Goal: Entertainment & Leisure: Consume media (video, audio)

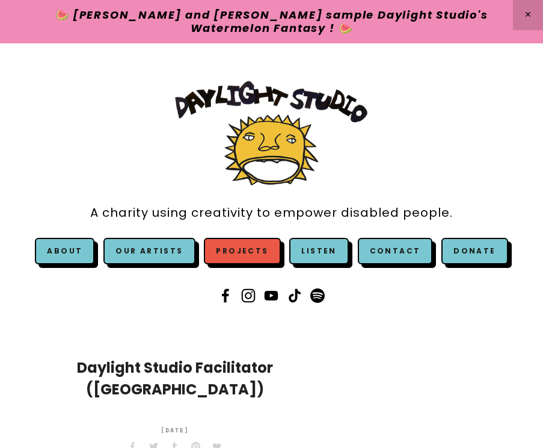
click at [243, 249] on link "Projects" at bounding box center [242, 251] width 76 height 26
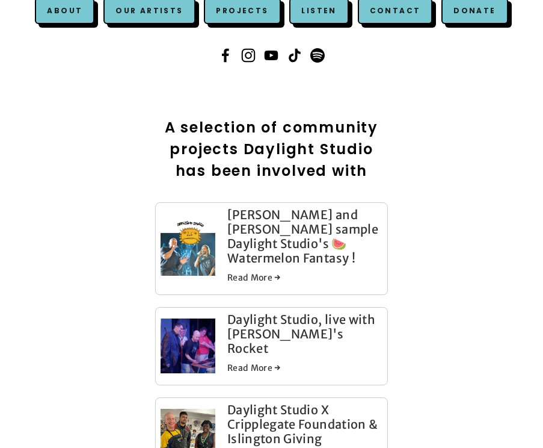
scroll to position [323, 0]
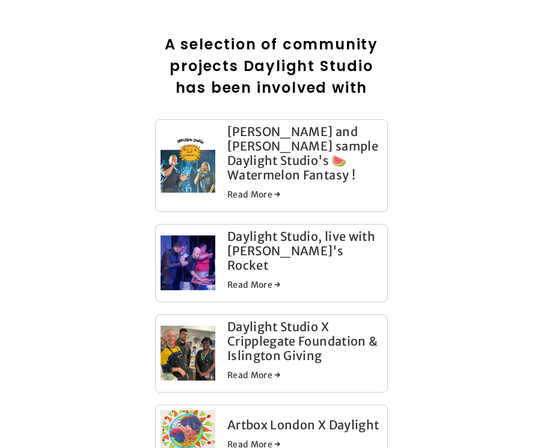
click at [271, 188] on link "Read More →" at bounding box center [304, 194] width 155 height 12
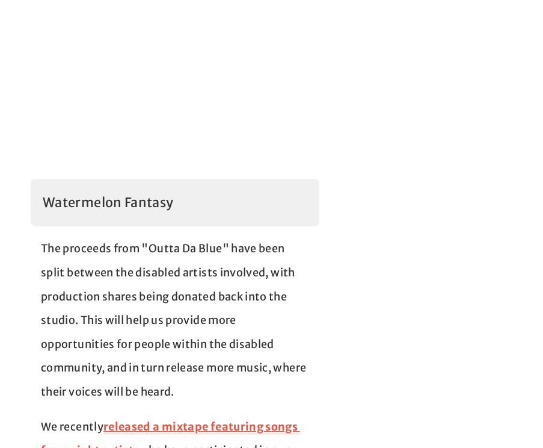
scroll to position [1293, 0]
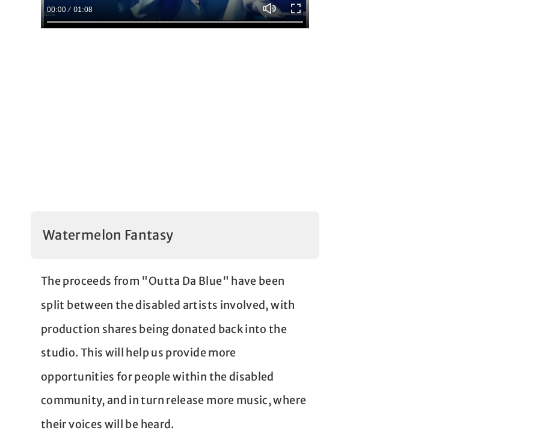
scroll to position [1233, 0]
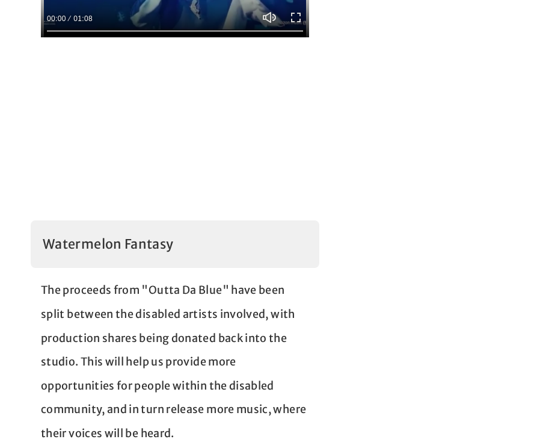
click at [380, 332] on main "Snoop Dogg and Dr. Dre sample Daylight Studio's 🍉Watermelon Fantasy ! Daylight …" at bounding box center [271, 7] width 543 height 1790
click at [380, 334] on main "Snoop Dogg and Dr. Dre sample Daylight Studio's 🍉Watermelon Fantasy ! Daylight …" at bounding box center [271, 7] width 543 height 1790
click at [395, 334] on main "Snoop Dogg and Dr. Dre sample Daylight Studio's 🍉Watermelon Fantasy ! Daylight …" at bounding box center [271, 7] width 543 height 1790
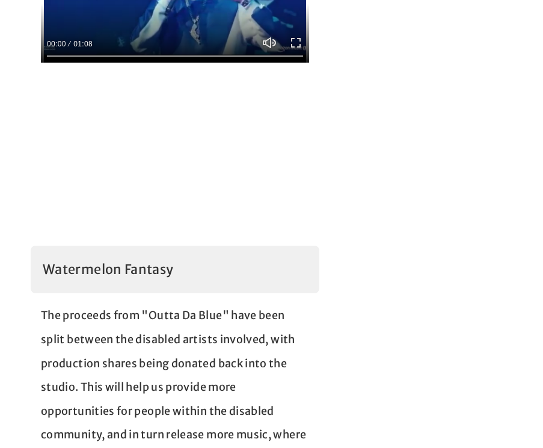
click at [394, 360] on main "Snoop Dogg and Dr. Dre sample Daylight Studio's 🍉Watermelon Fantasy ! Daylight …" at bounding box center [271, 32] width 543 height 1790
click at [395, 361] on main "Snoop Dogg and Dr. Dre sample Daylight Studio's 🍉Watermelon Fantasy ! Daylight …" at bounding box center [271, 32] width 543 height 1790
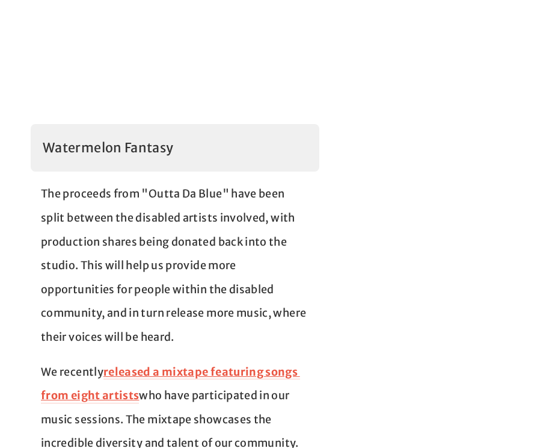
scroll to position [1353, 0]
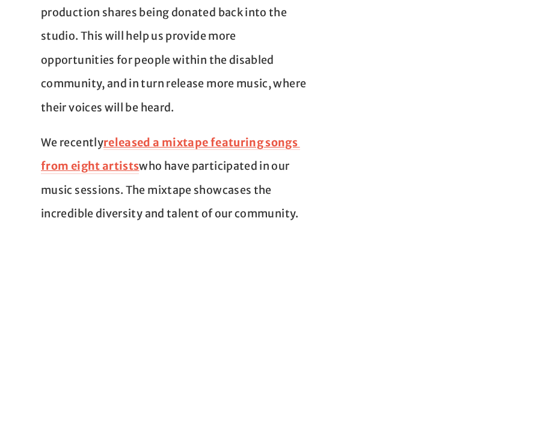
scroll to position [1598, 0]
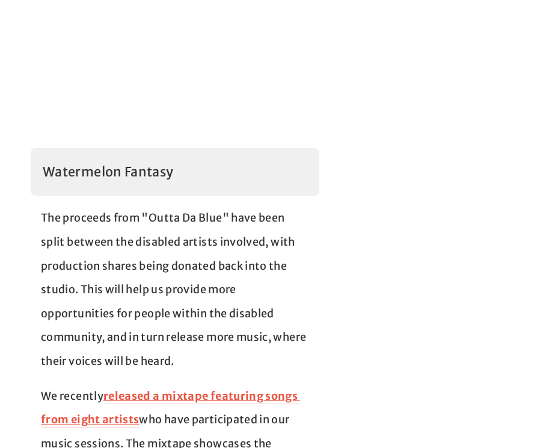
scroll to position [1298, 0]
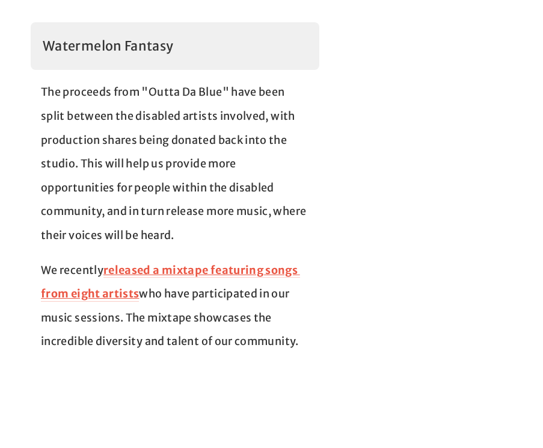
scroll to position [1441, 0]
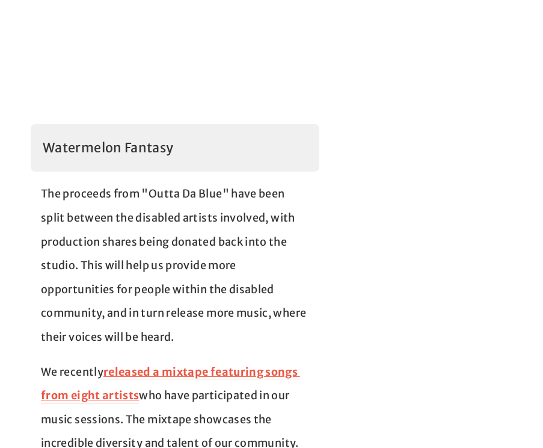
scroll to position [1324, 0]
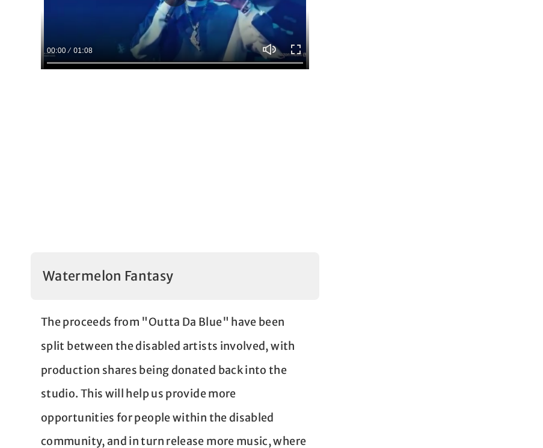
scroll to position [1189, 0]
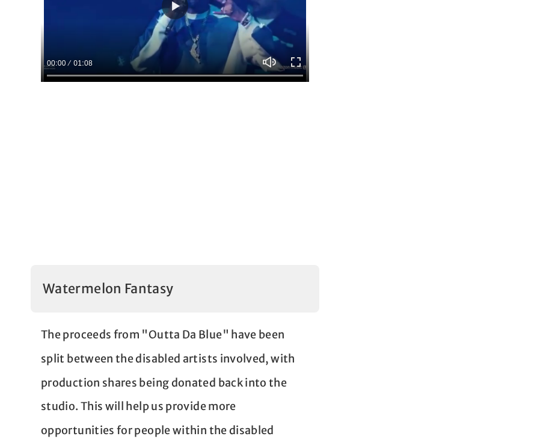
click at [366, 273] on main "Snoop Dogg and Dr. Dre sample Daylight Studio's 🍉Watermelon Fantasy ! Daylight …" at bounding box center [271, 51] width 543 height 1790
click at [378, 273] on main "Snoop Dogg and Dr. Dre sample Daylight Studio's 🍉Watermelon Fantasy ! Daylight …" at bounding box center [271, 51] width 543 height 1790
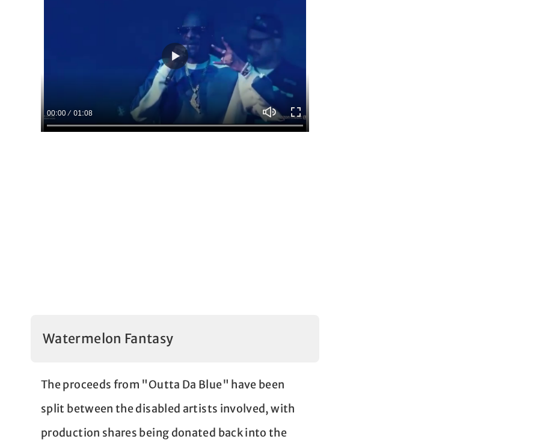
scroll to position [1126, 0]
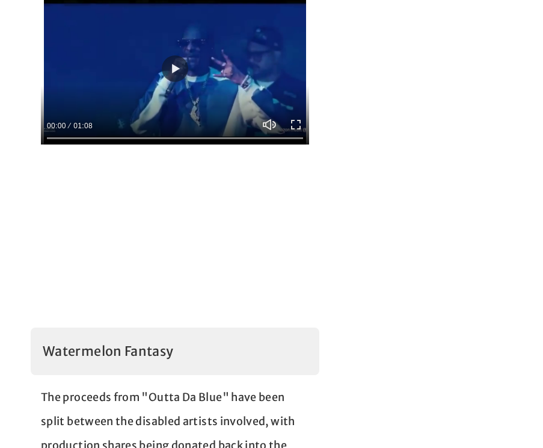
click at [395, 242] on main "Snoop Dogg and Dr. Dre sample Daylight Studio's 🍉Watermelon Fantasy ! Daylight …" at bounding box center [271, 114] width 543 height 1790
click at [407, 242] on main "Snoop Dogg and Dr. Dre sample Daylight Studio's 🍉Watermelon Fantasy ! Daylight …" at bounding box center [271, 114] width 543 height 1790
click at [407, 239] on main "Snoop Dogg and Dr. Dre sample Daylight Studio's 🍉Watermelon Fantasy ! Daylight …" at bounding box center [271, 114] width 543 height 1790
click at [409, 235] on main "Snoop Dogg and Dr. Dre sample Daylight Studio's 🍉Watermelon Fantasy ! Daylight …" at bounding box center [271, 114] width 543 height 1790
click at [410, 234] on main "Snoop Dogg and Dr. Dre sample Daylight Studio's 🍉Watermelon Fantasy ! Daylight …" at bounding box center [271, 114] width 543 height 1790
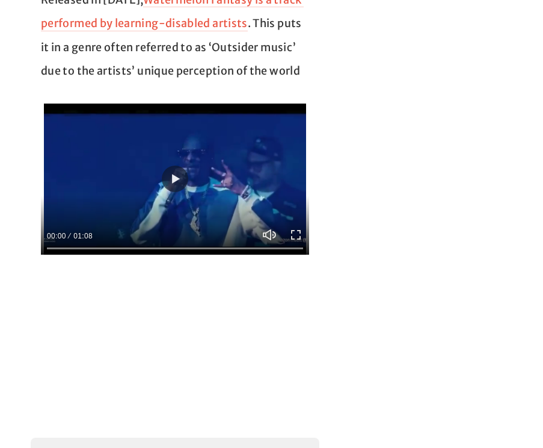
scroll to position [976, 0]
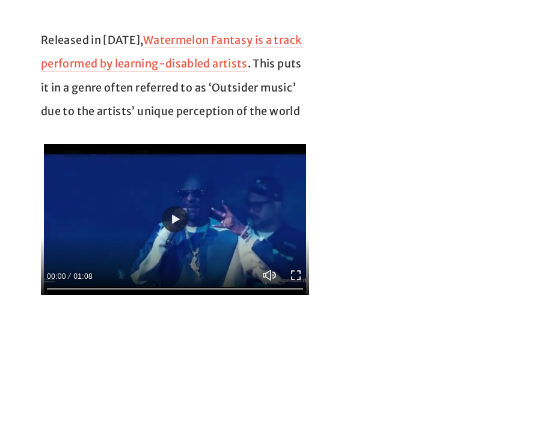
click at [215, 196] on div at bounding box center [175, 219] width 268 height 151
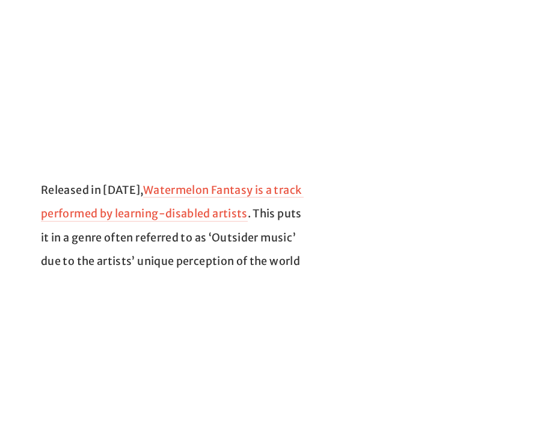
scroll to position [838, 0]
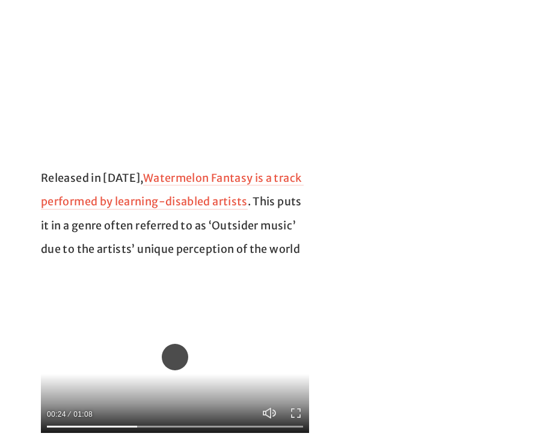
click at [180, 344] on button "Play" at bounding box center [175, 357] width 26 height 26
type input "*****"
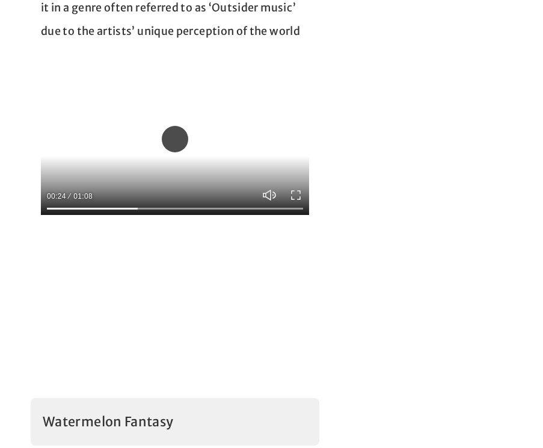
scroll to position [1106, 0]
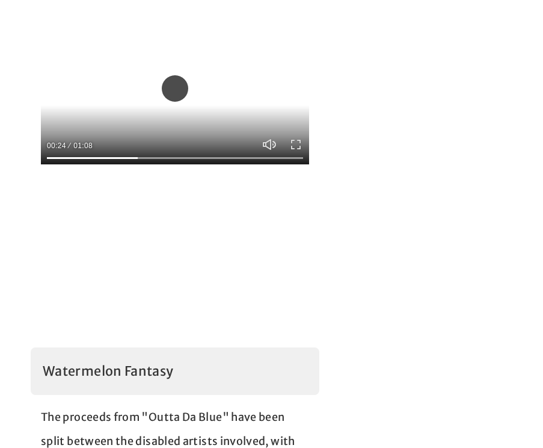
click at [180, 347] on div "Watermelon Fantasy" at bounding box center [175, 371] width 289 height 48
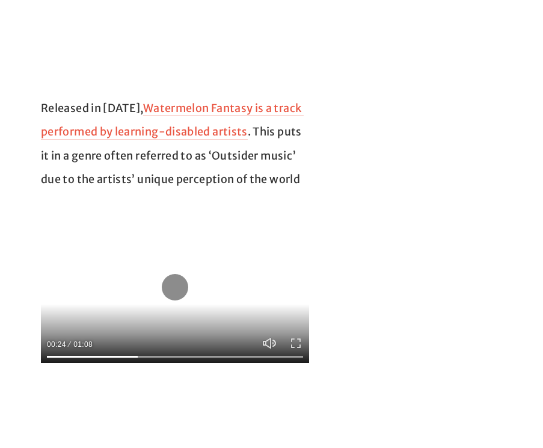
scroll to position [637, 0]
